Goal: Information Seeking & Learning: Learn about a topic

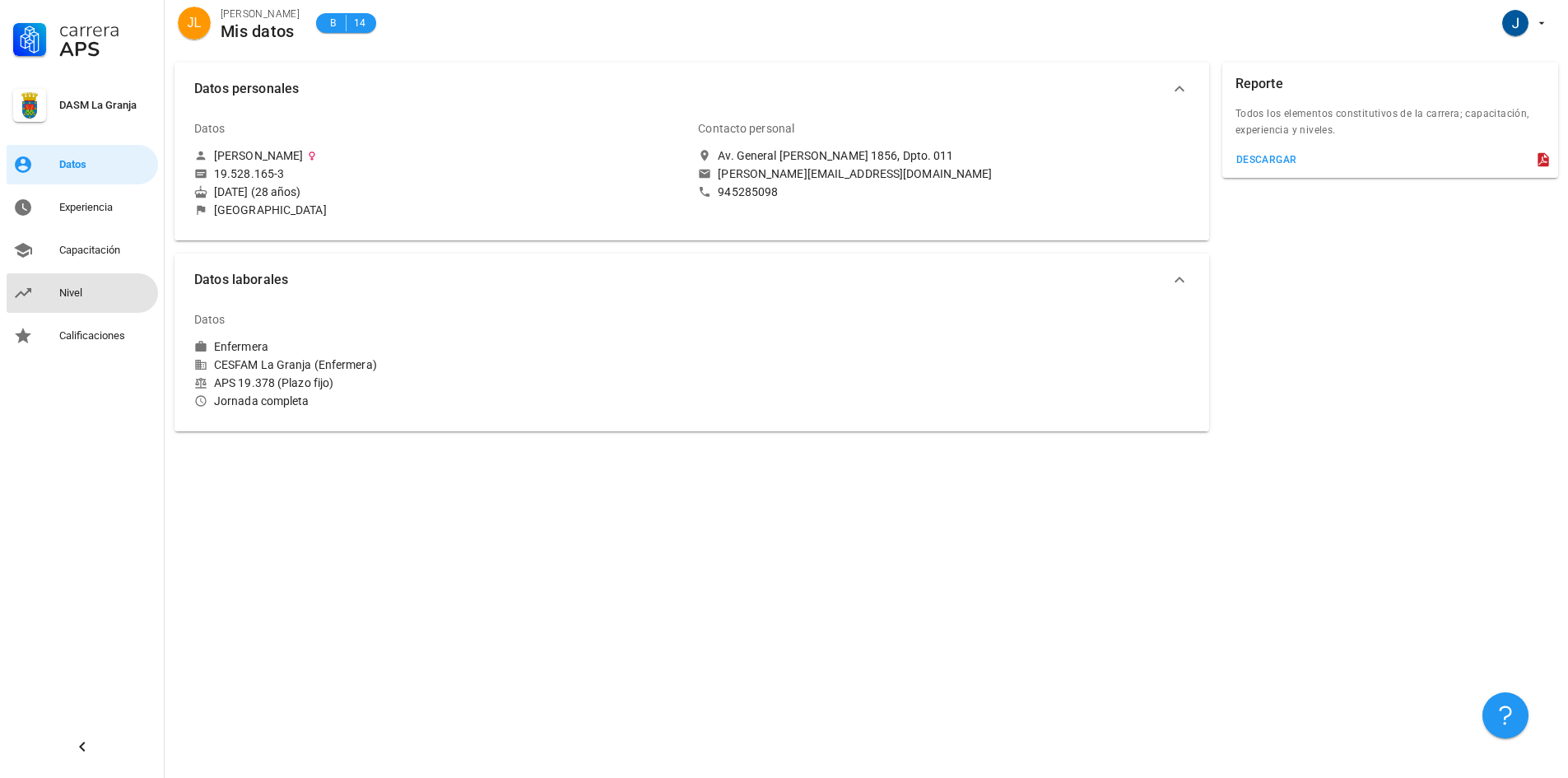
click at [105, 285] on div "Nivel" at bounding box center [105, 293] width 92 height 26
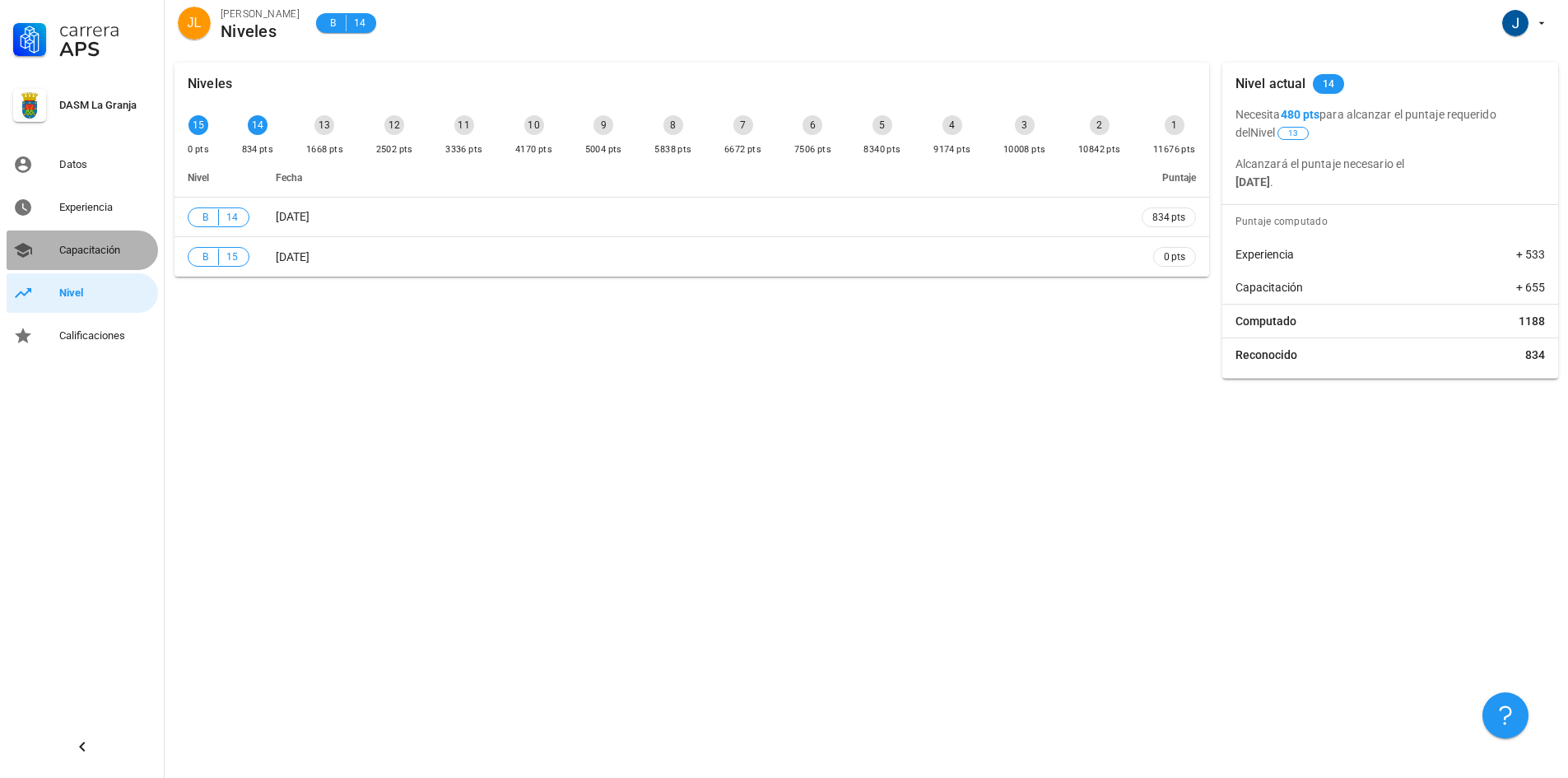
click at [111, 248] on div "Capacitación" at bounding box center [105, 250] width 92 height 14
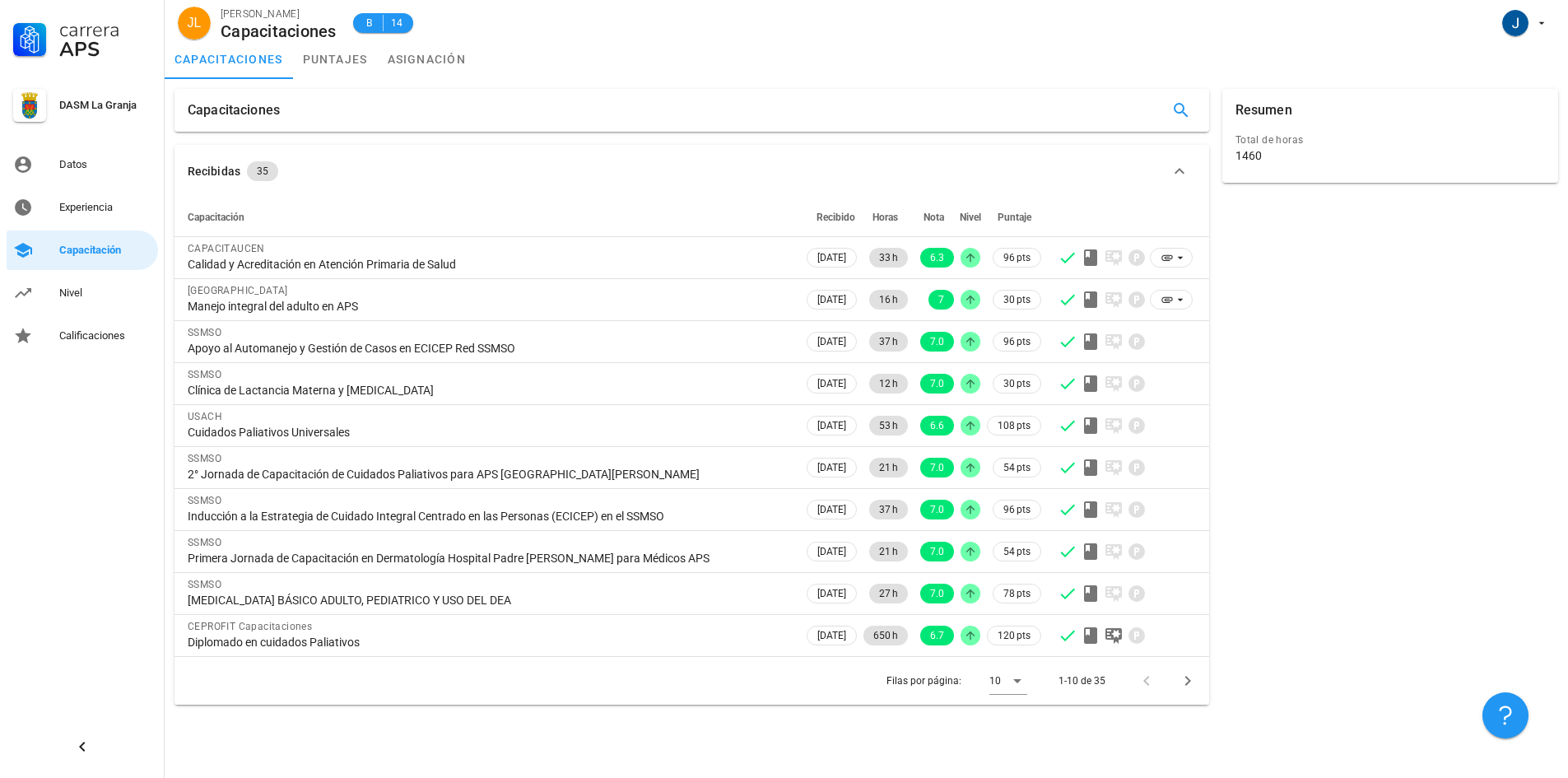
click at [20, 548] on div "Carrera APS DASM La Granja Datos Experiencia Capacitación Nivel Calificaciones" at bounding box center [82, 389] width 165 height 778
click at [1194, 685] on icon "Página siguiente" at bounding box center [1187, 680] width 20 height 20
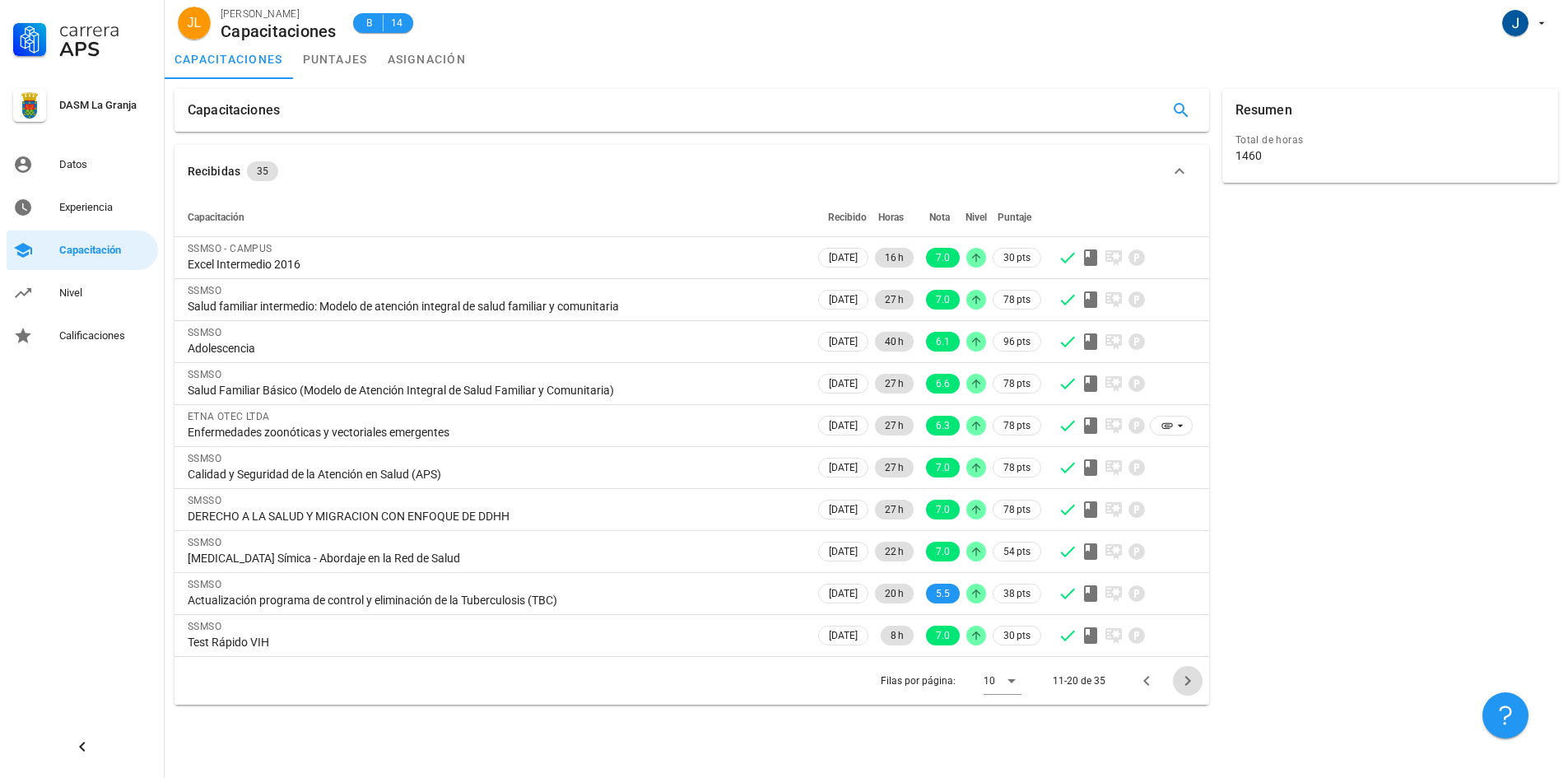
click at [1190, 684] on icon "Página siguiente" at bounding box center [1187, 680] width 20 height 20
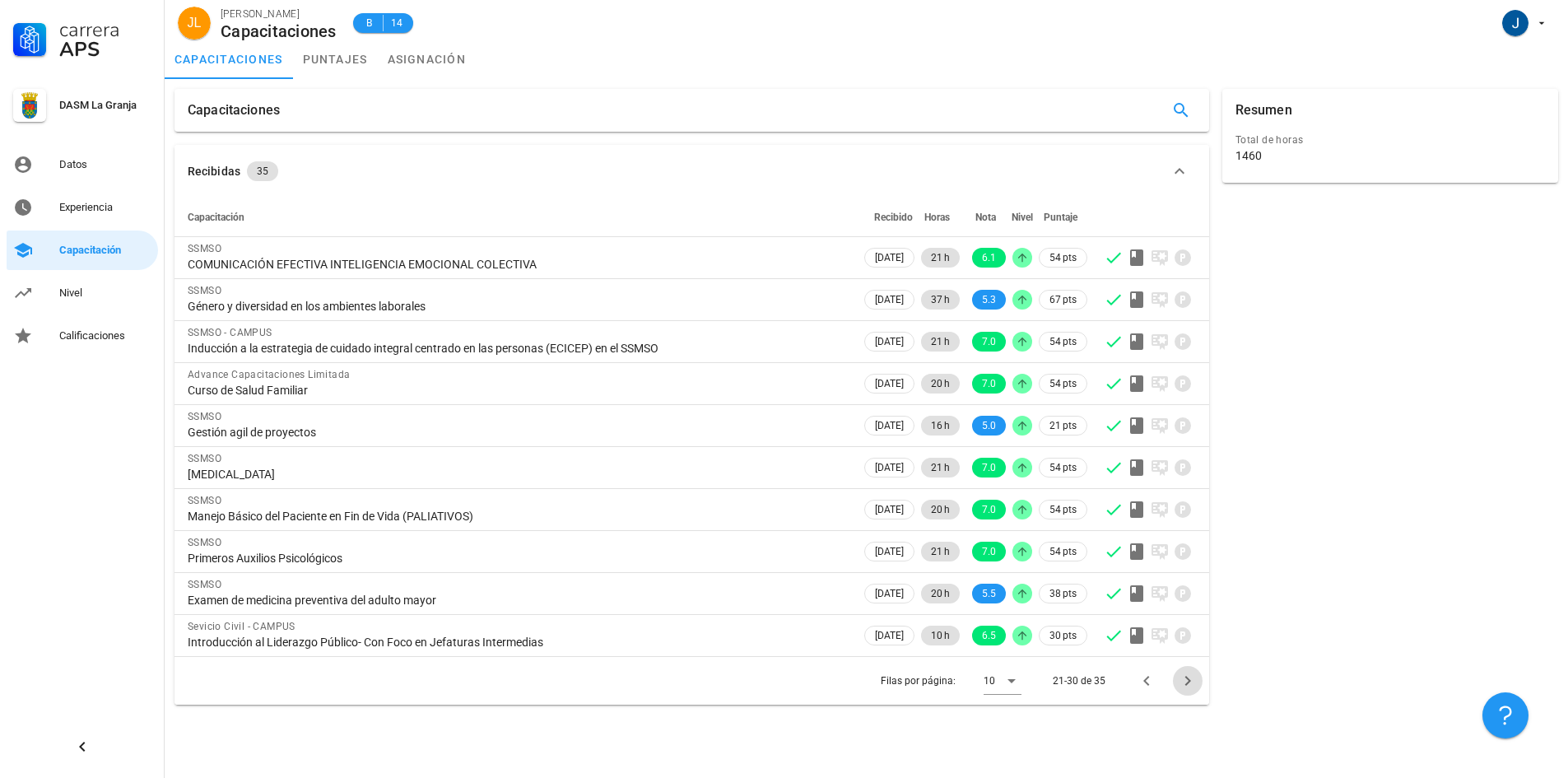
click at [1191, 688] on icon "Página siguiente" at bounding box center [1187, 680] width 20 height 20
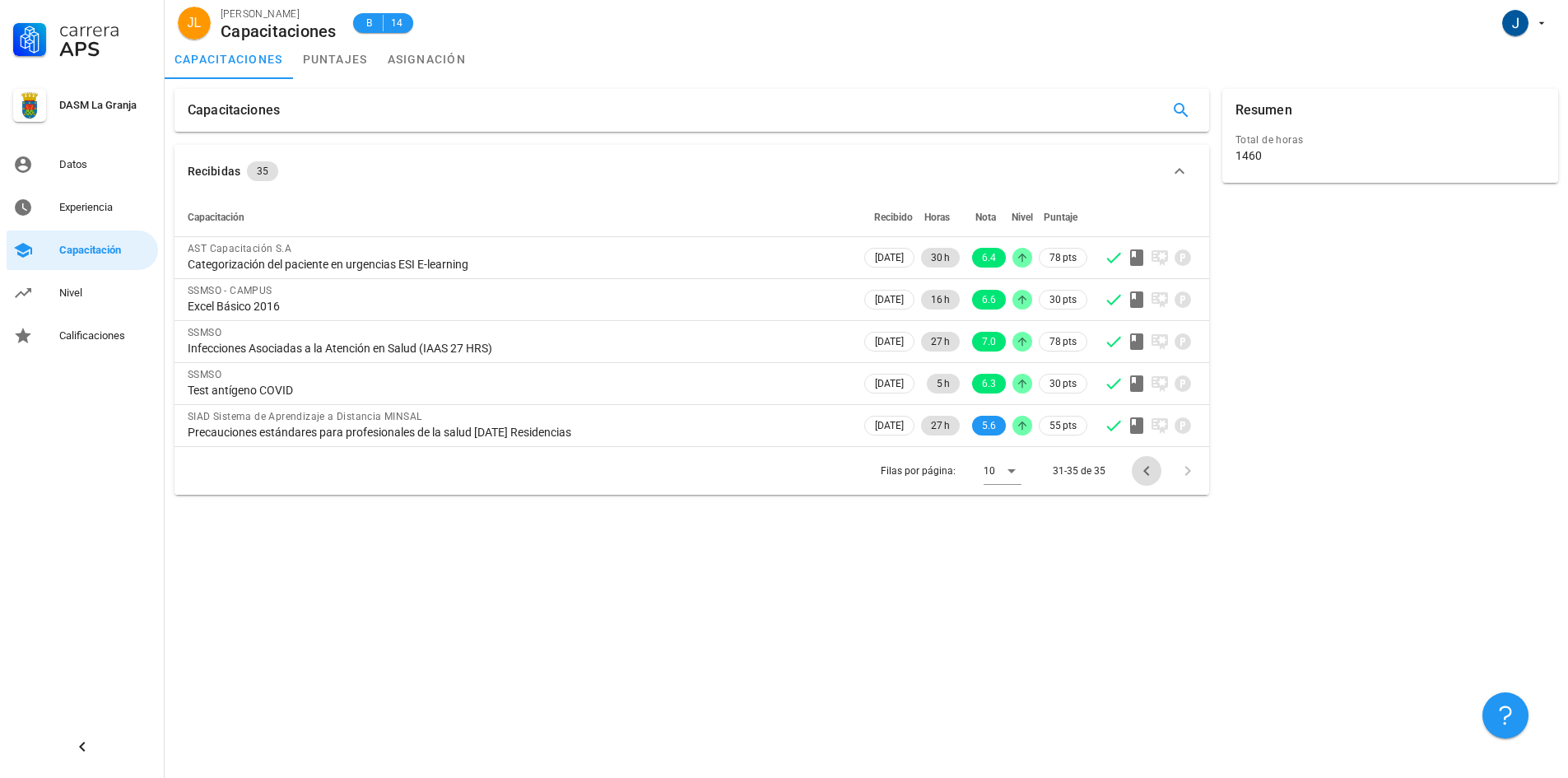
click at [1141, 468] on icon "Página anterior" at bounding box center [1146, 470] width 20 height 20
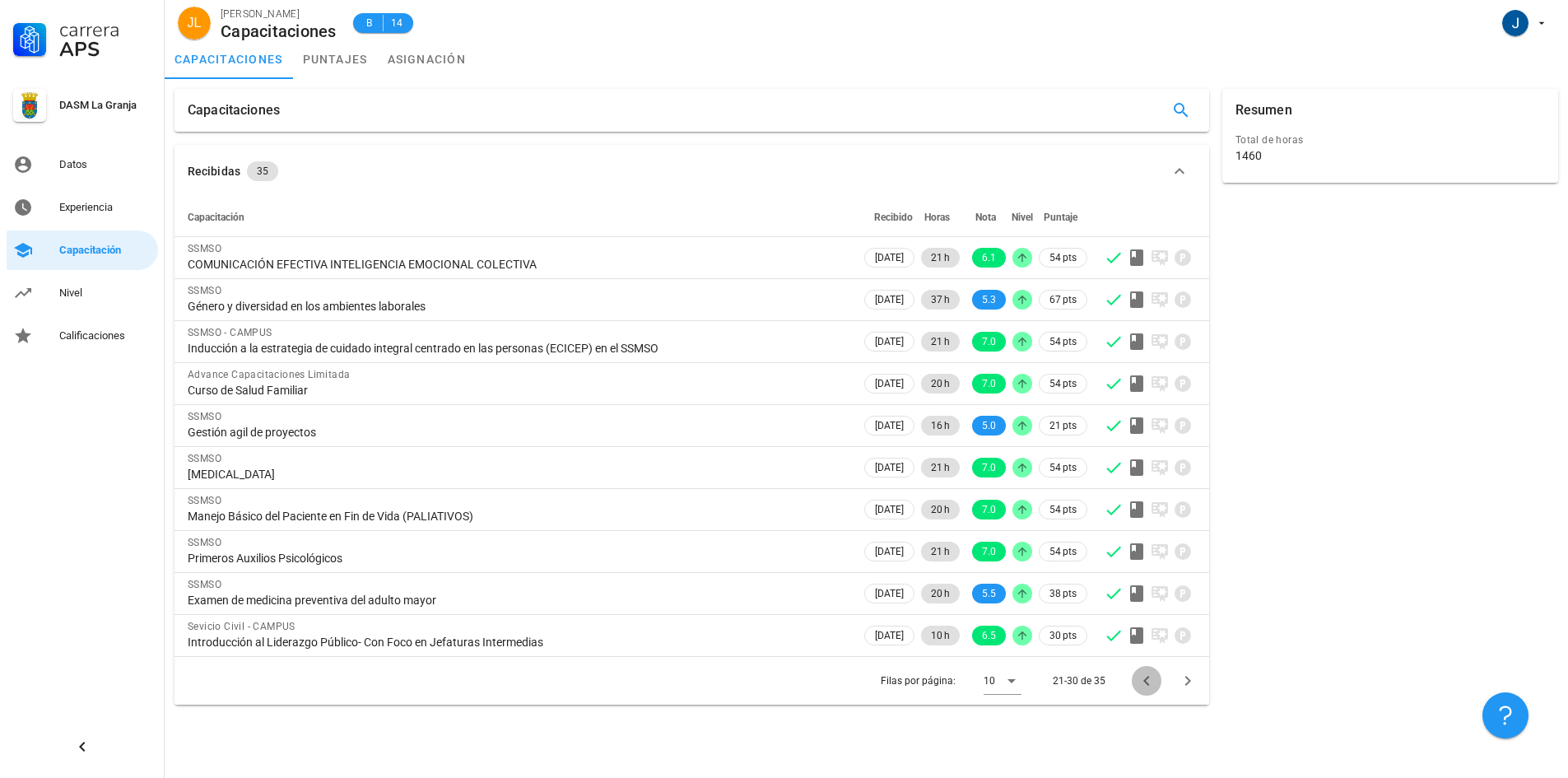
click at [1143, 677] on icon "Página anterior" at bounding box center [1146, 680] width 20 height 20
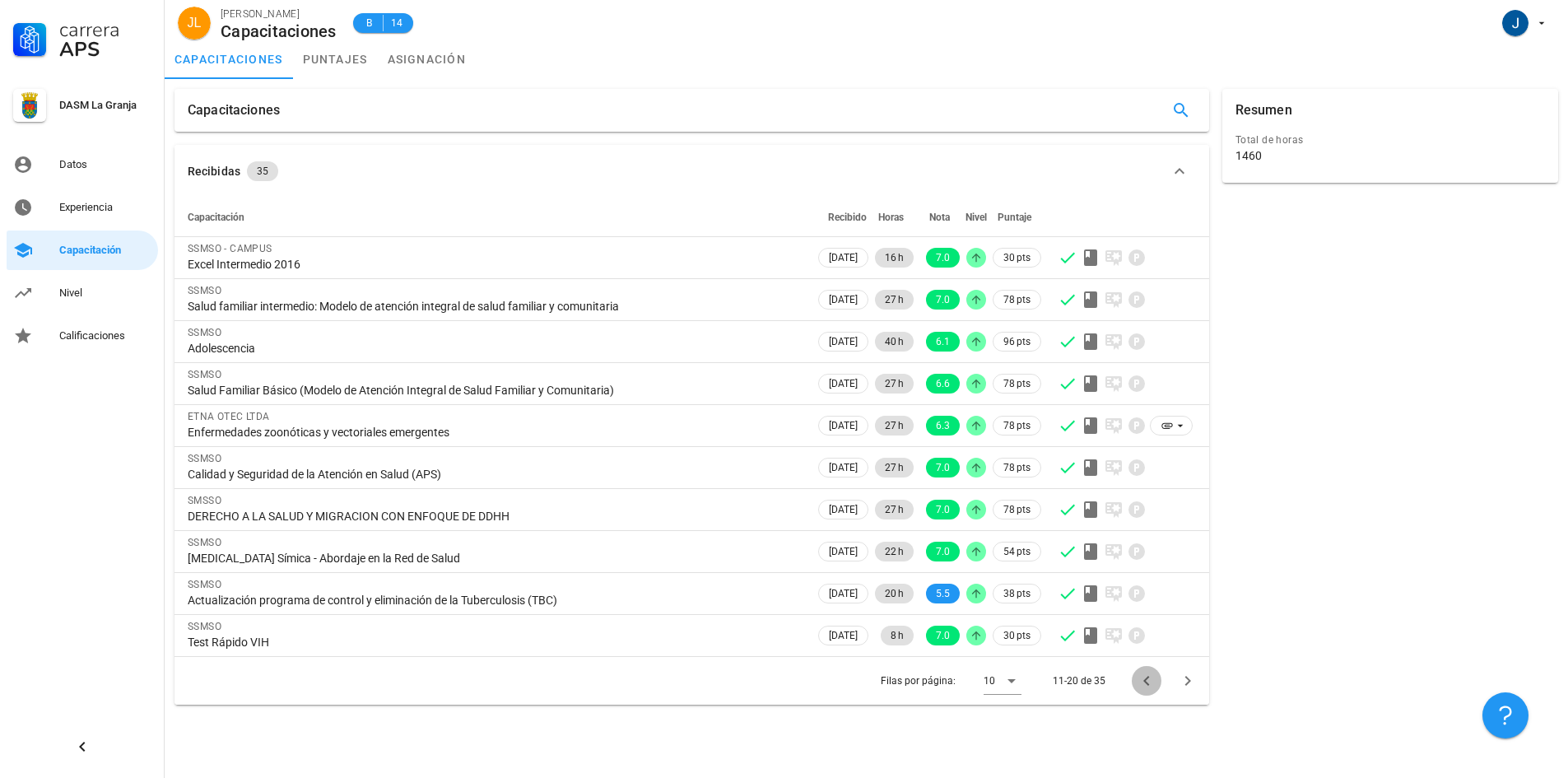
click at [1139, 675] on icon "Página anterior" at bounding box center [1146, 680] width 20 height 20
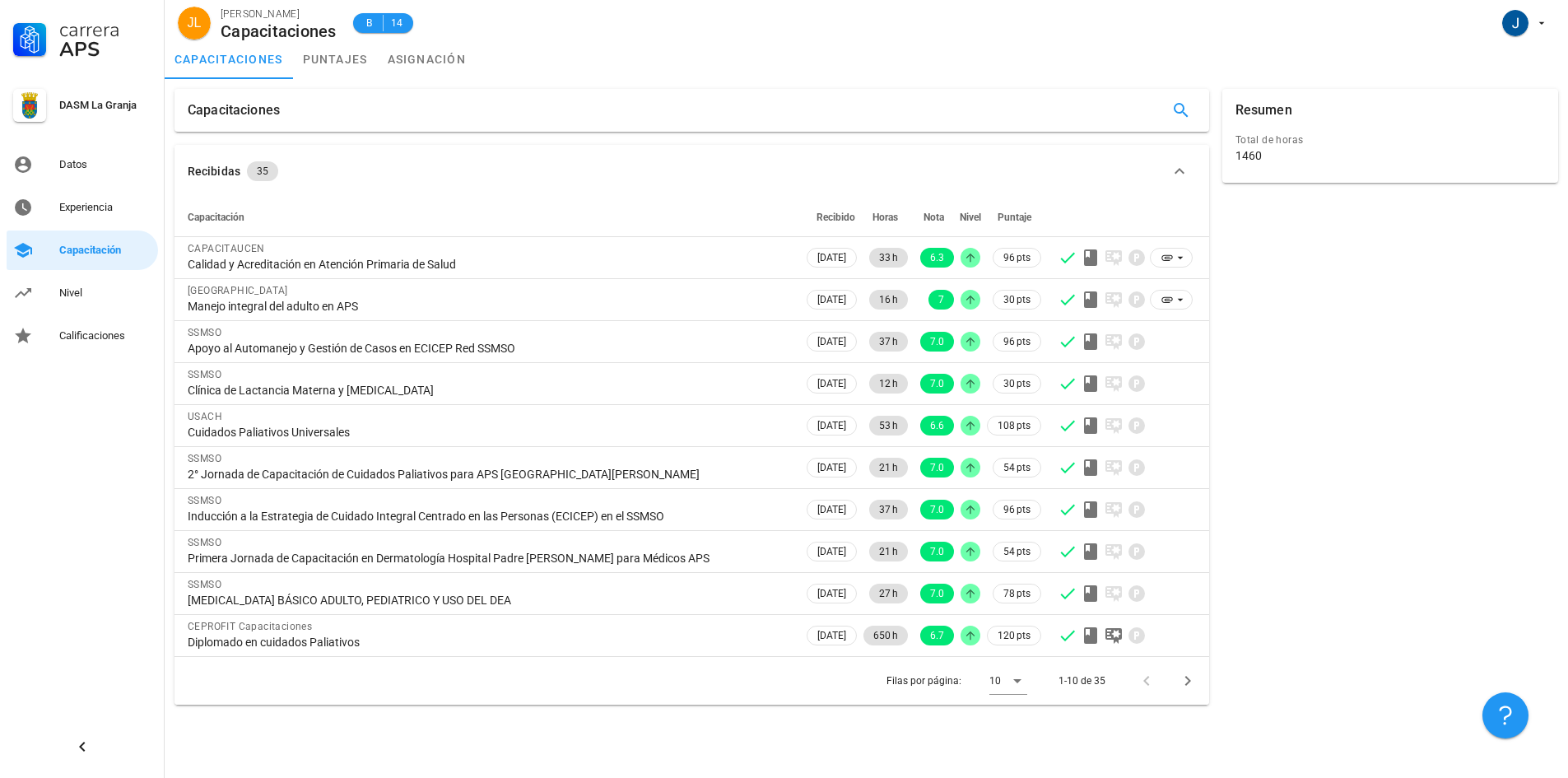
click at [1146, 681] on div at bounding box center [1150, 680] width 36 height 30
click at [1143, 681] on div at bounding box center [1150, 680] width 36 height 30
click at [1144, 681] on div at bounding box center [1150, 680] width 36 height 30
click at [1186, 685] on icon "Página siguiente" at bounding box center [1187, 680] width 6 height 10
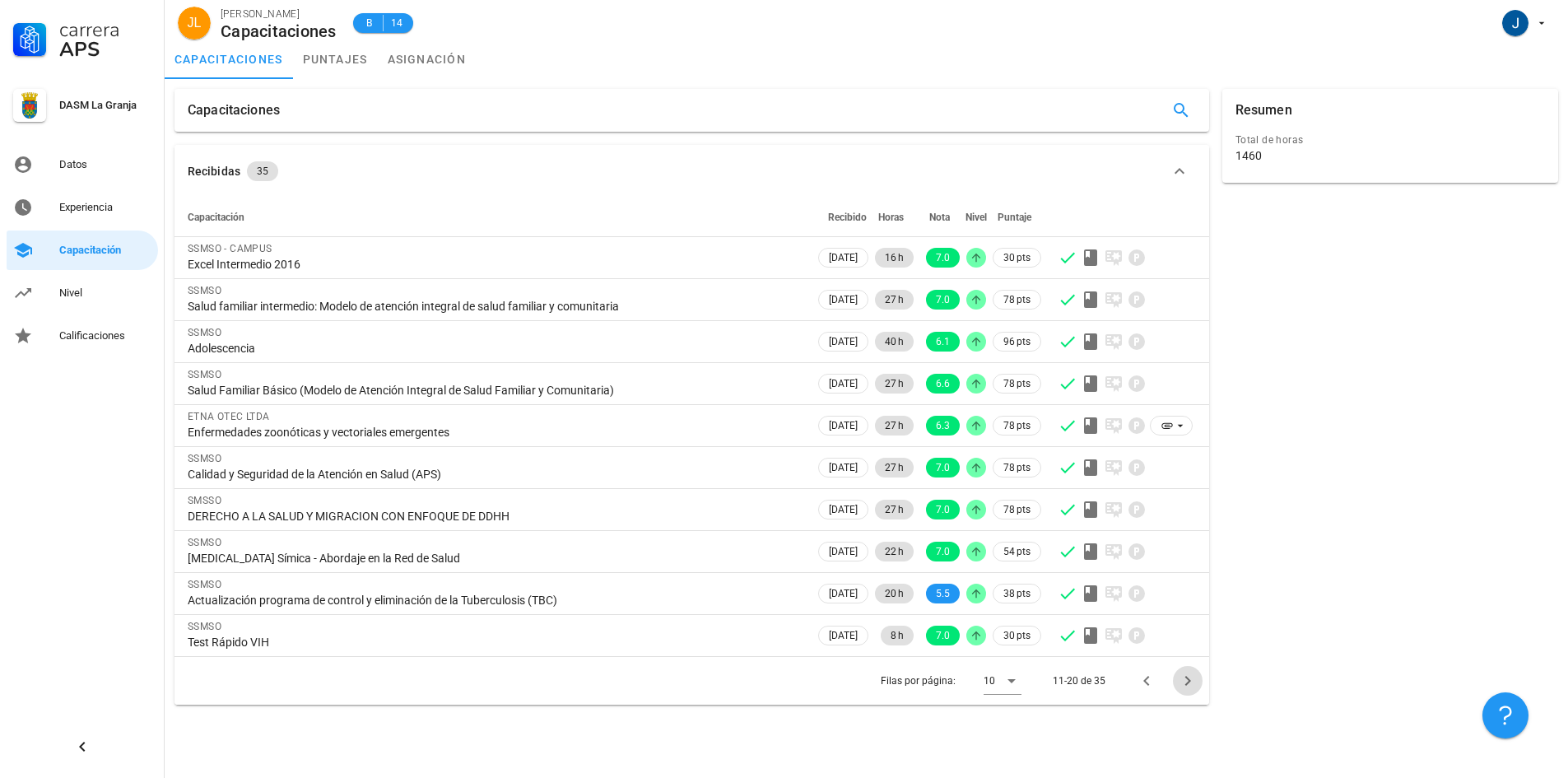
click at [1185, 680] on icon "Página siguiente" at bounding box center [1187, 680] width 20 height 20
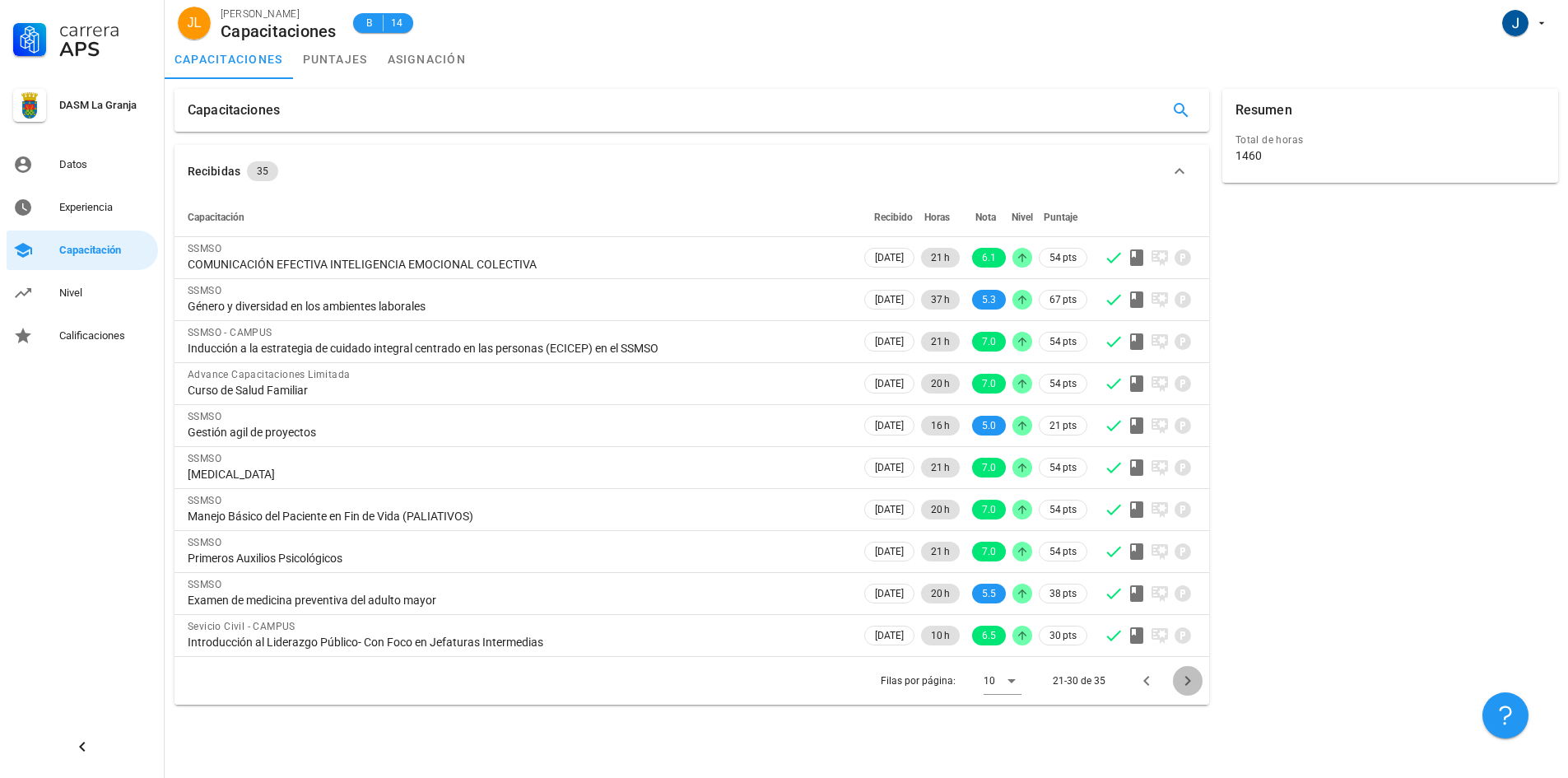
click at [1194, 683] on icon "Página siguiente" at bounding box center [1187, 680] width 20 height 20
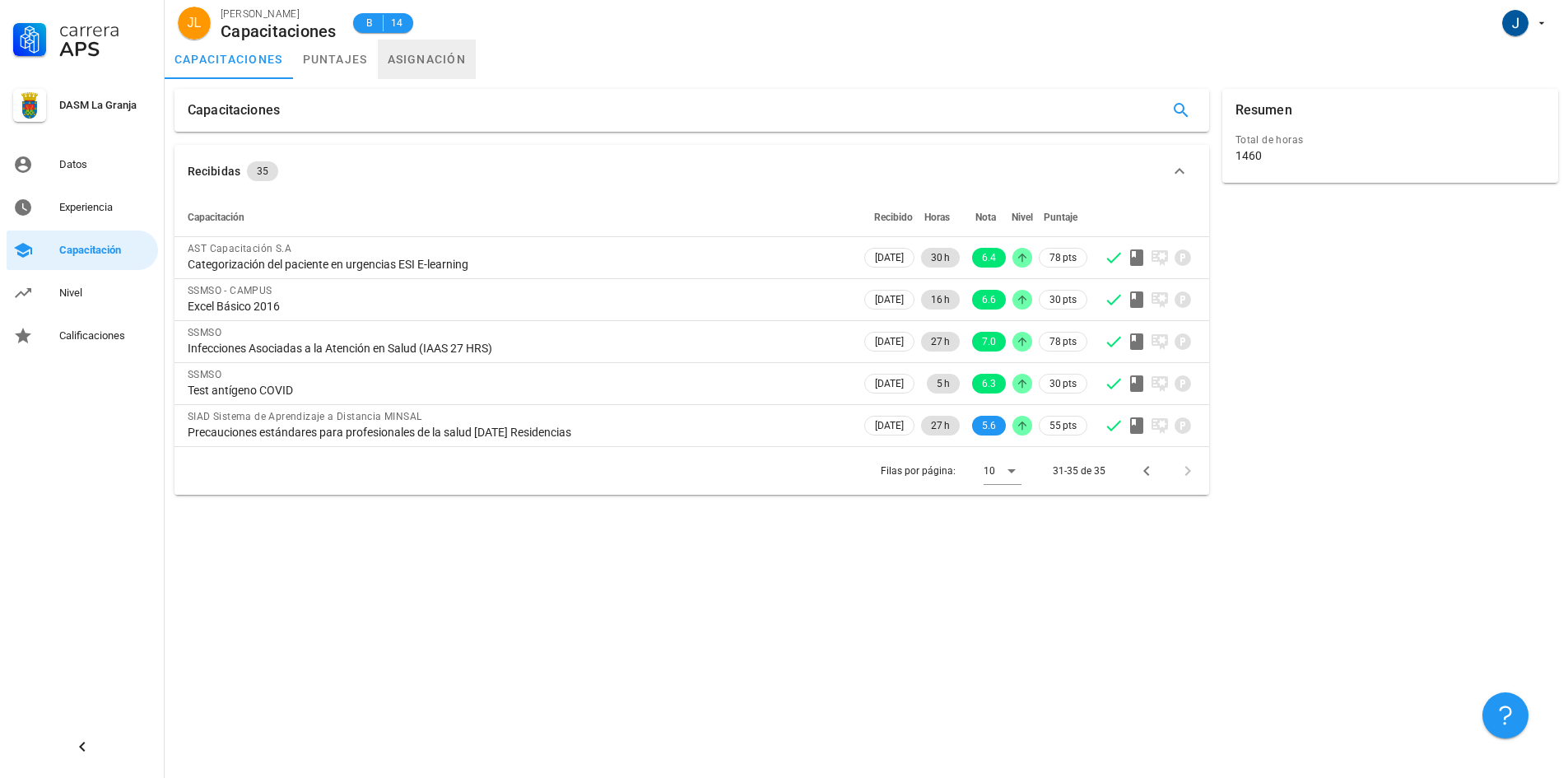
click at [427, 53] on link "asignación" at bounding box center [427, 59] width 98 height 40
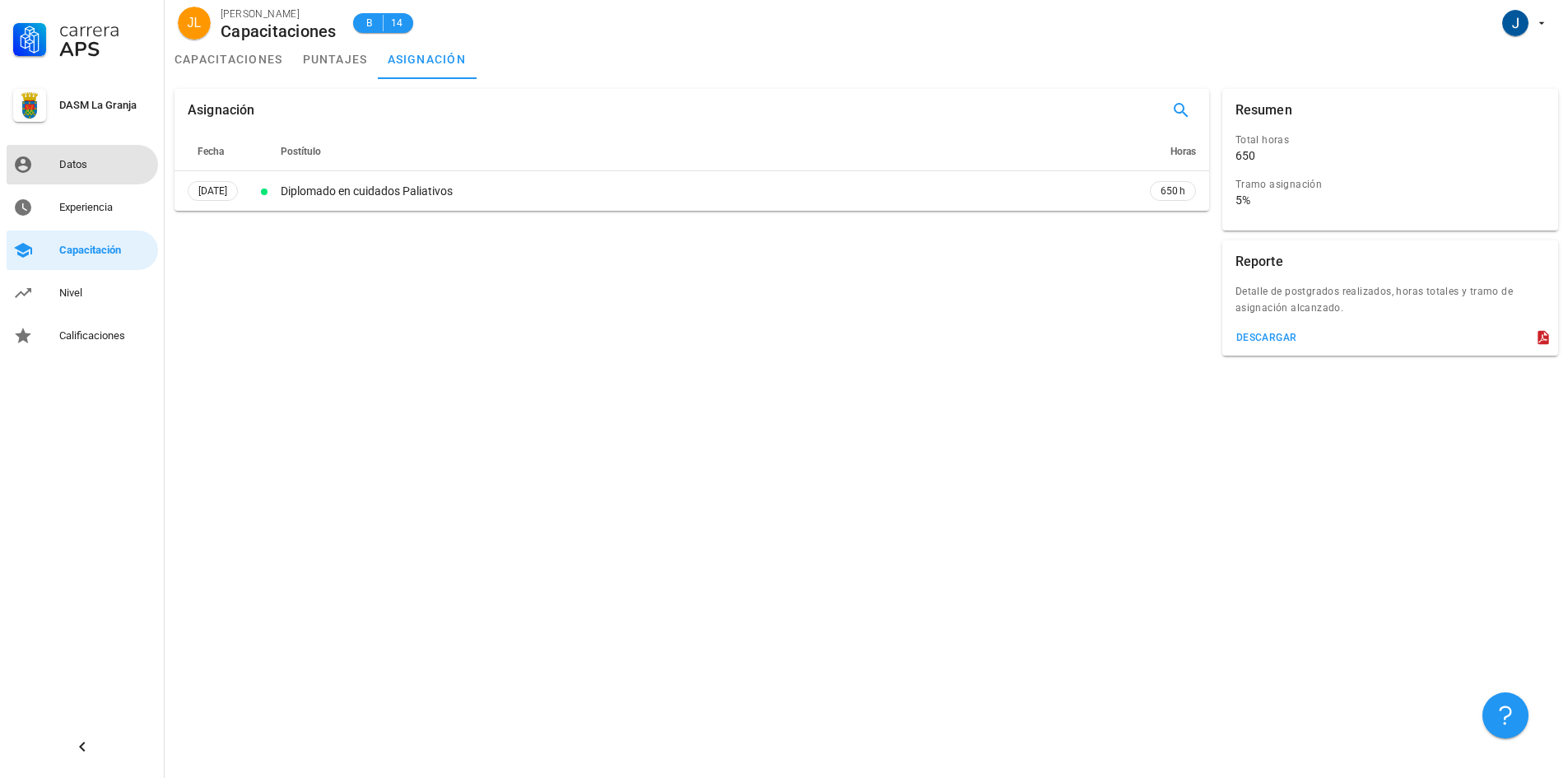
click at [87, 154] on div "Datos" at bounding box center [105, 164] width 92 height 26
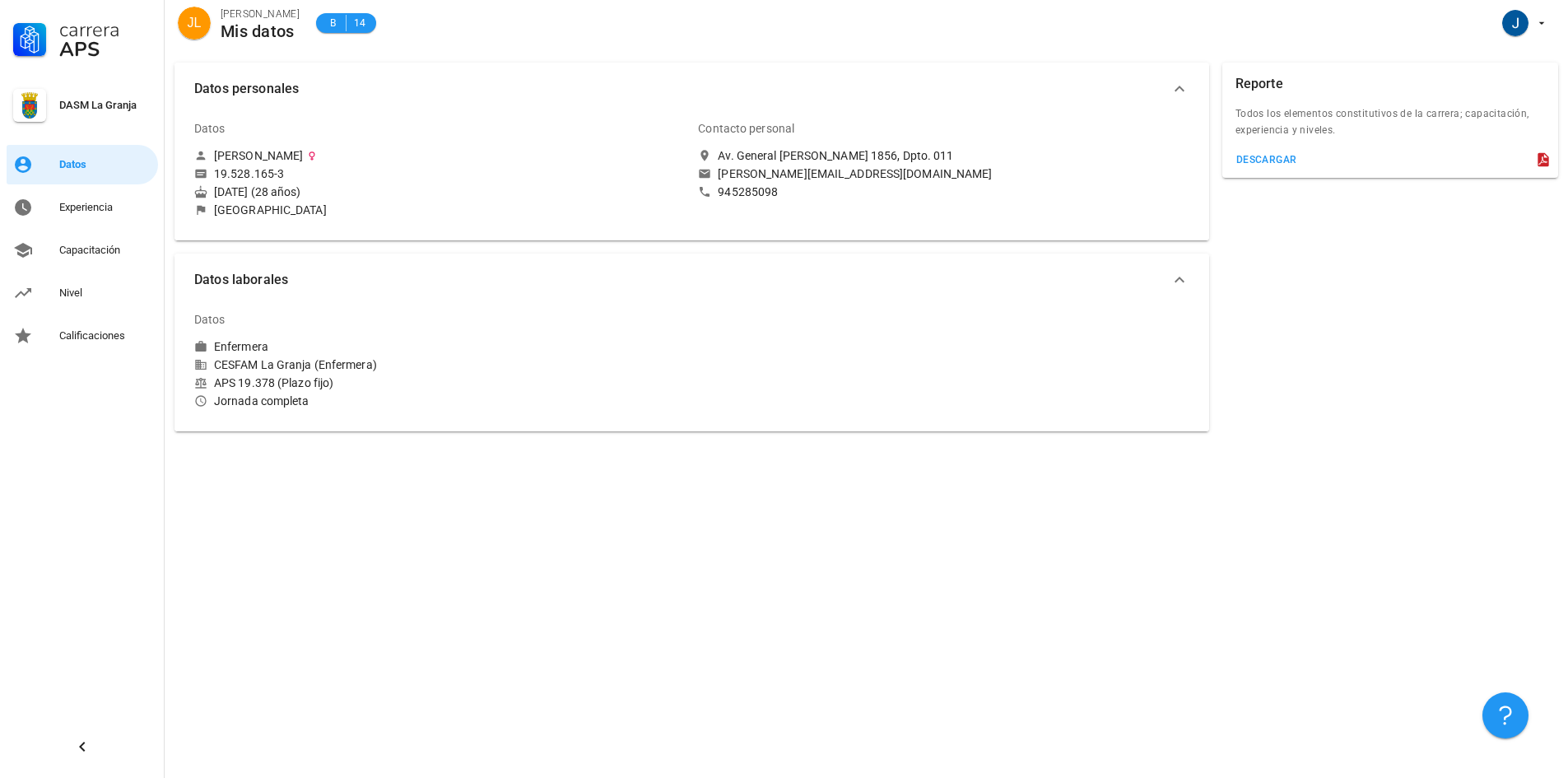
click at [108, 101] on div "DASM La Granja" at bounding box center [105, 105] width 92 height 14
click at [38, 106] on div at bounding box center [30, 105] width 33 height 33
click at [66, 159] on div "Datos" at bounding box center [105, 165] width 92 height 14
